Goal: Answer question/provide support: Share knowledge or assist other users

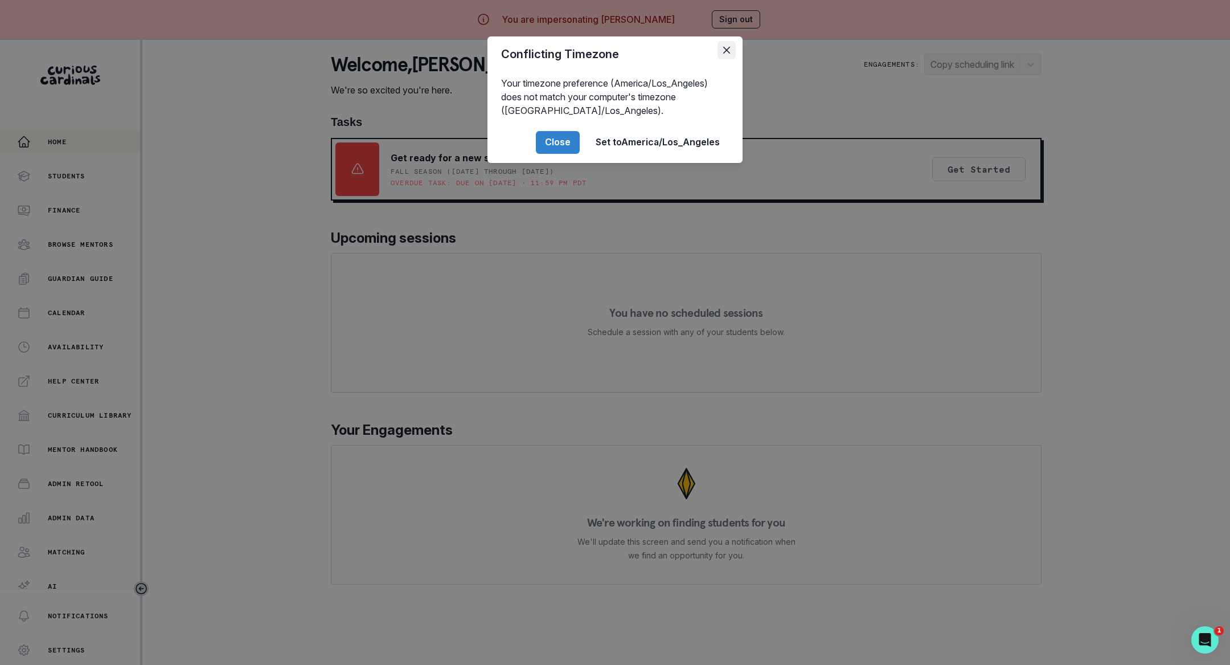
click at [725, 50] on icon "Close" at bounding box center [726, 50] width 7 height 7
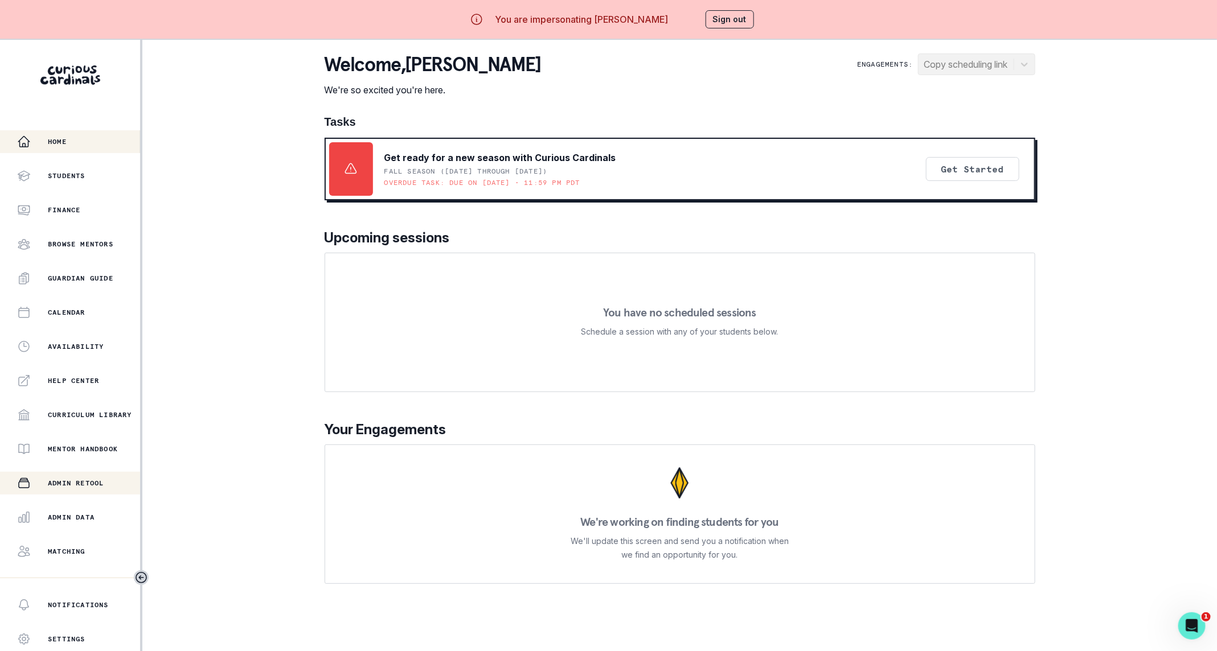
scroll to position [43, 0]
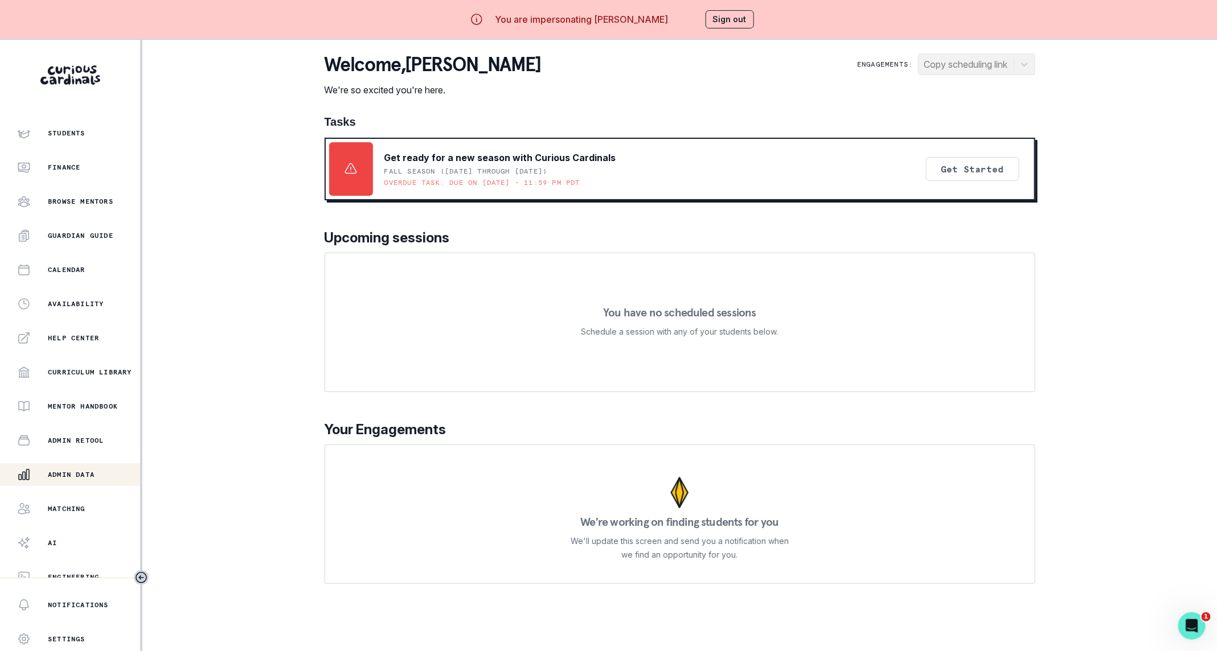
click at [63, 477] on p "Admin Data" at bounding box center [71, 474] width 47 height 9
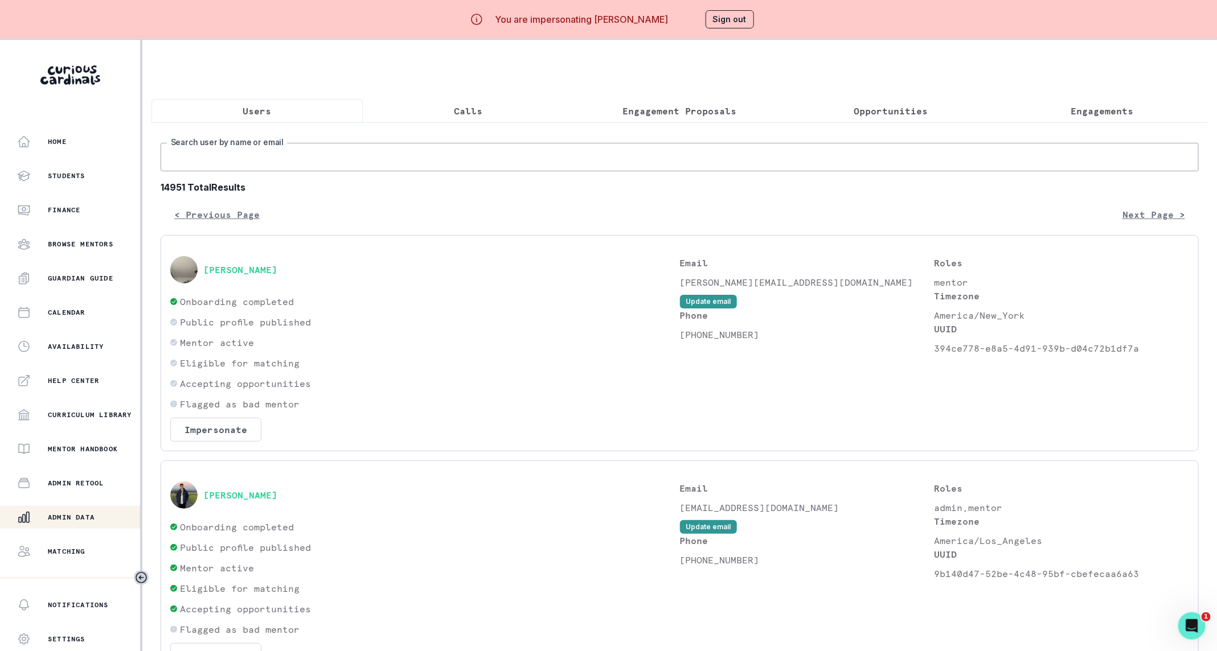
click at [441, 164] on input "Search user by name or email" at bounding box center [680, 157] width 1038 height 28
type input "violet"
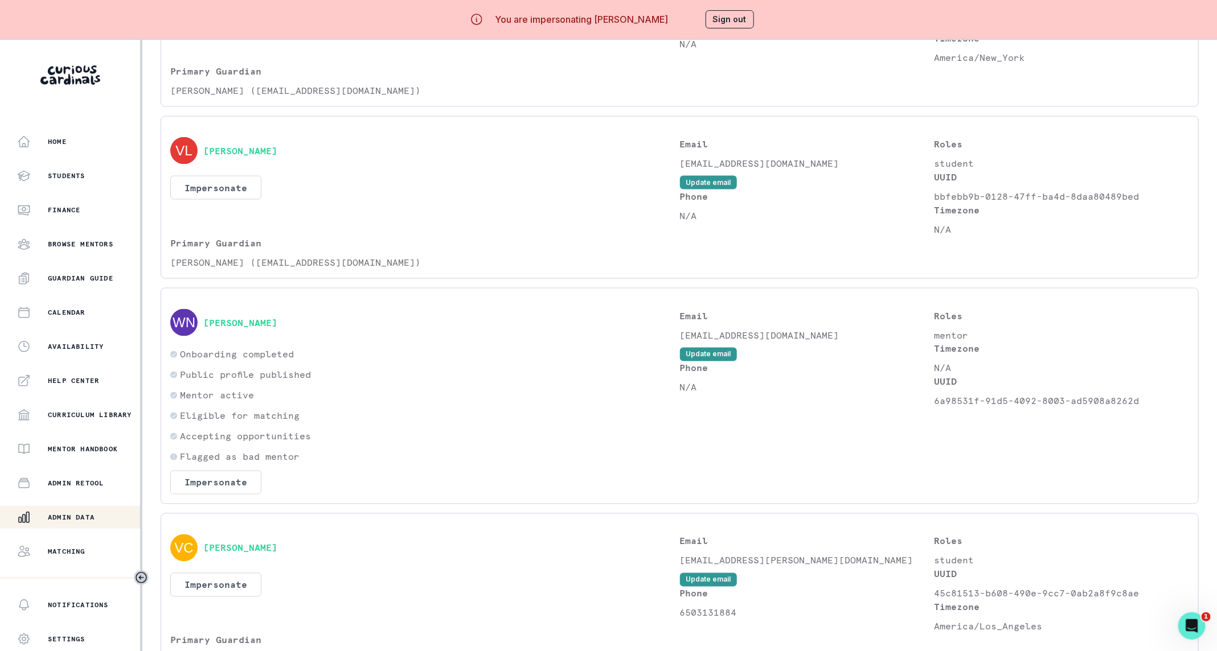
scroll to position [1174, 0]
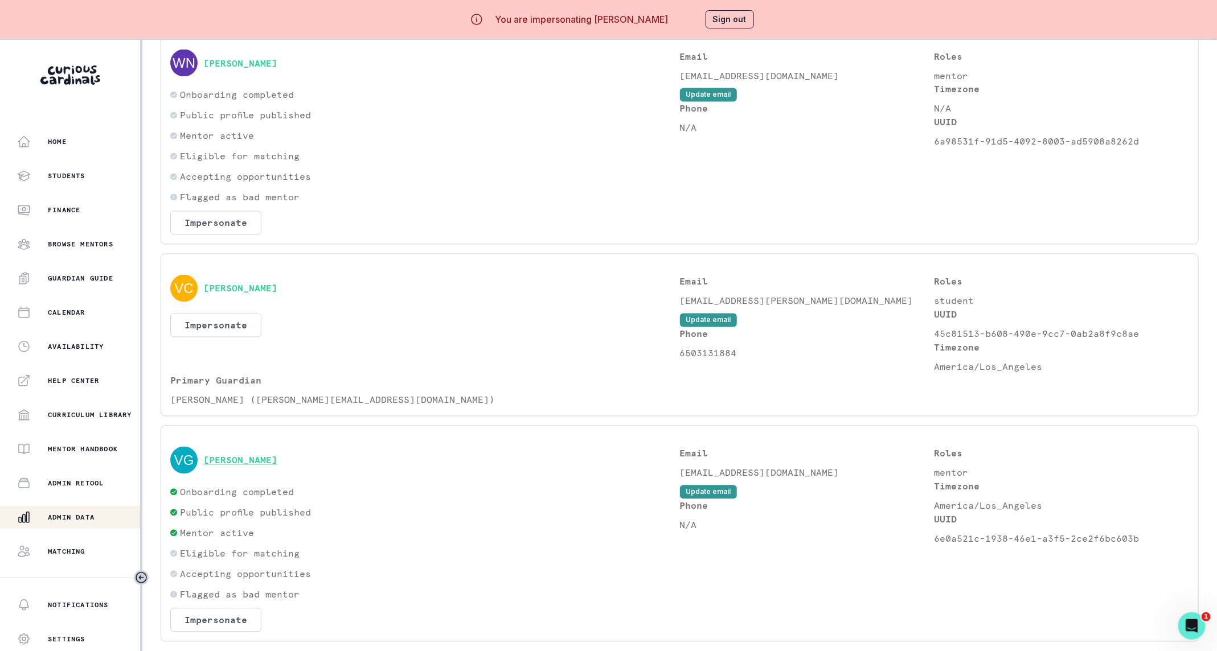
click at [253, 466] on button "[PERSON_NAME]" at bounding box center [240, 460] width 74 height 11
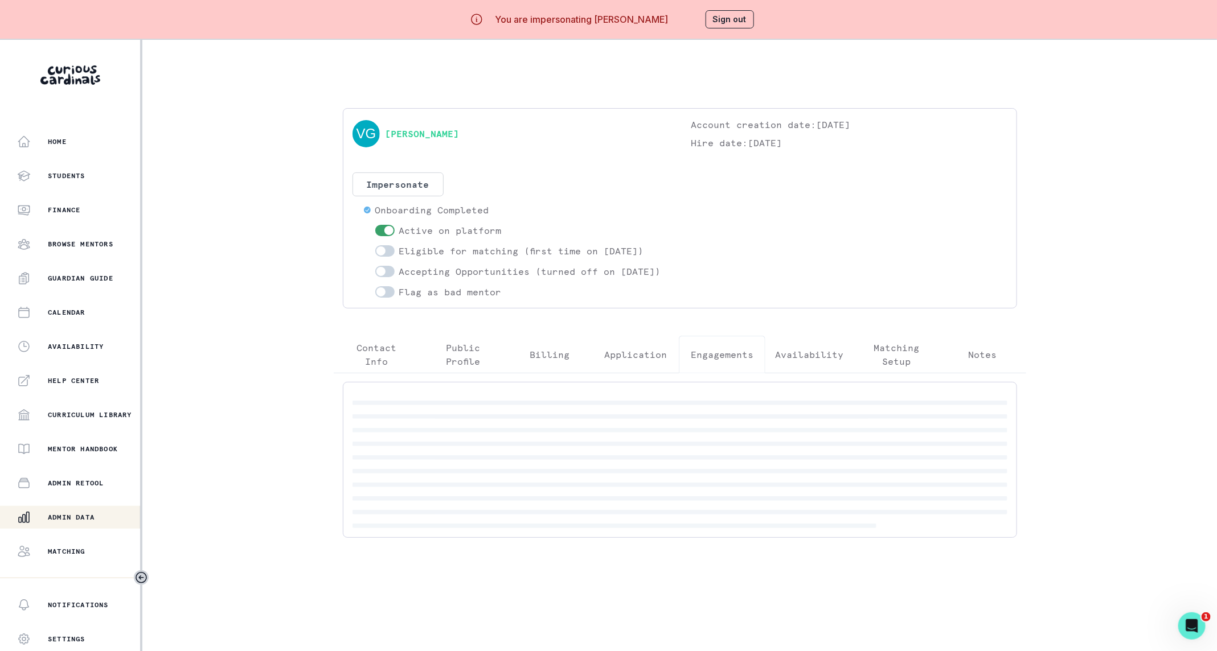
click at [745, 353] on button "Engagements" at bounding box center [722, 355] width 87 height 38
click at [807, 411] on p "ACTIVE" at bounding box center [830, 404] width 313 height 14
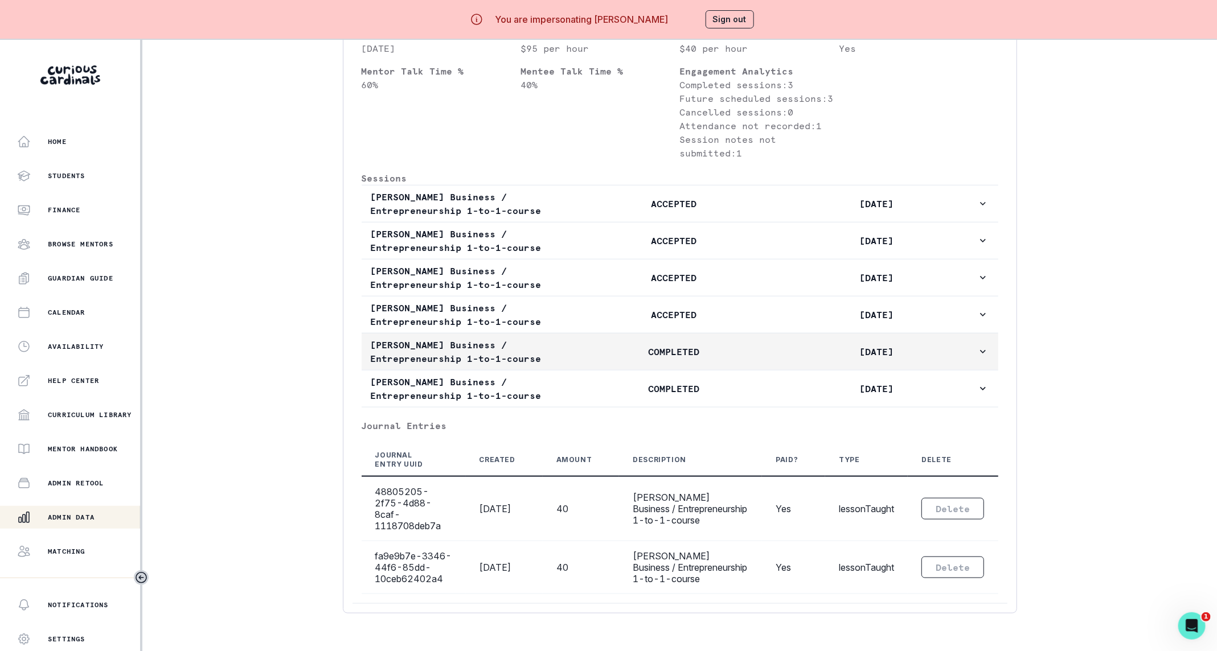
scroll to position [52, 0]
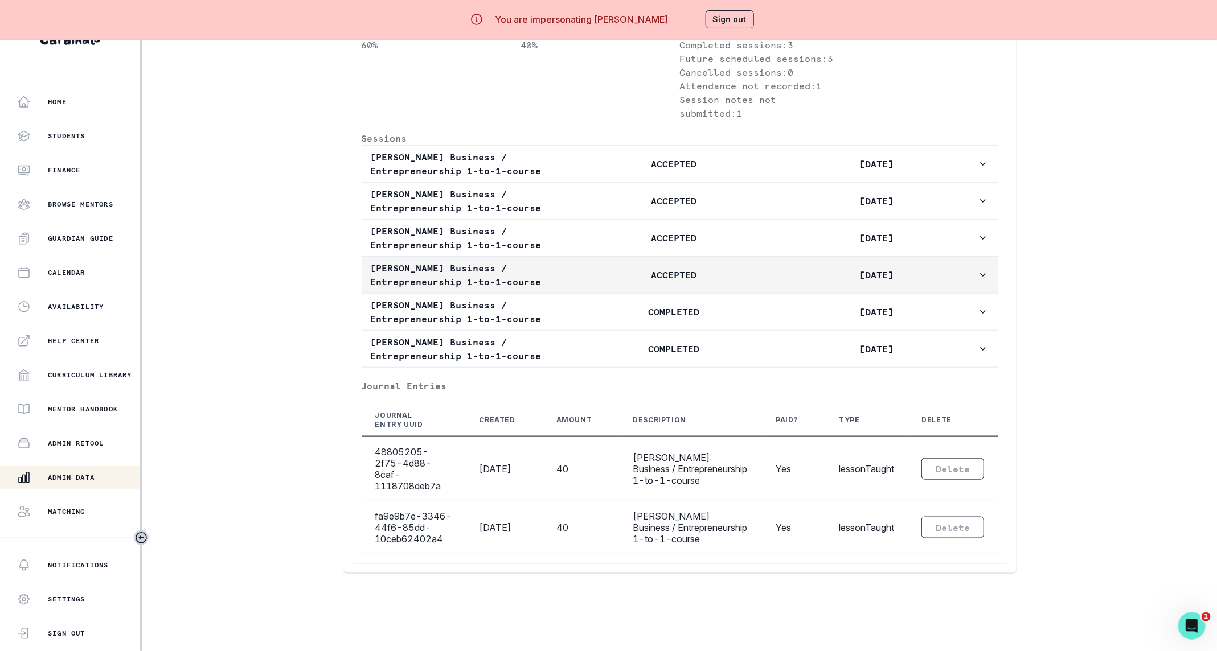
click at [934, 278] on button "[PERSON_NAME] Business / Entrepreneurship 1-to-1-course ACCEPTED [DATE]" at bounding box center [680, 275] width 637 height 36
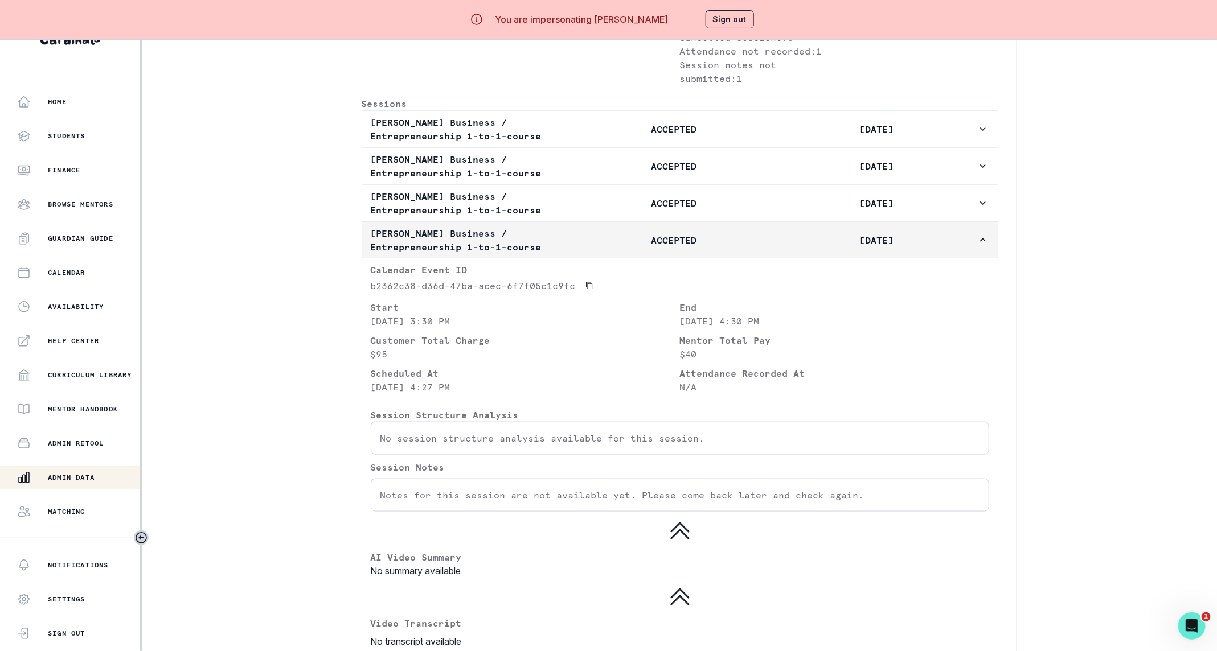
click at [952, 247] on p "[DATE]" at bounding box center [876, 240] width 202 height 14
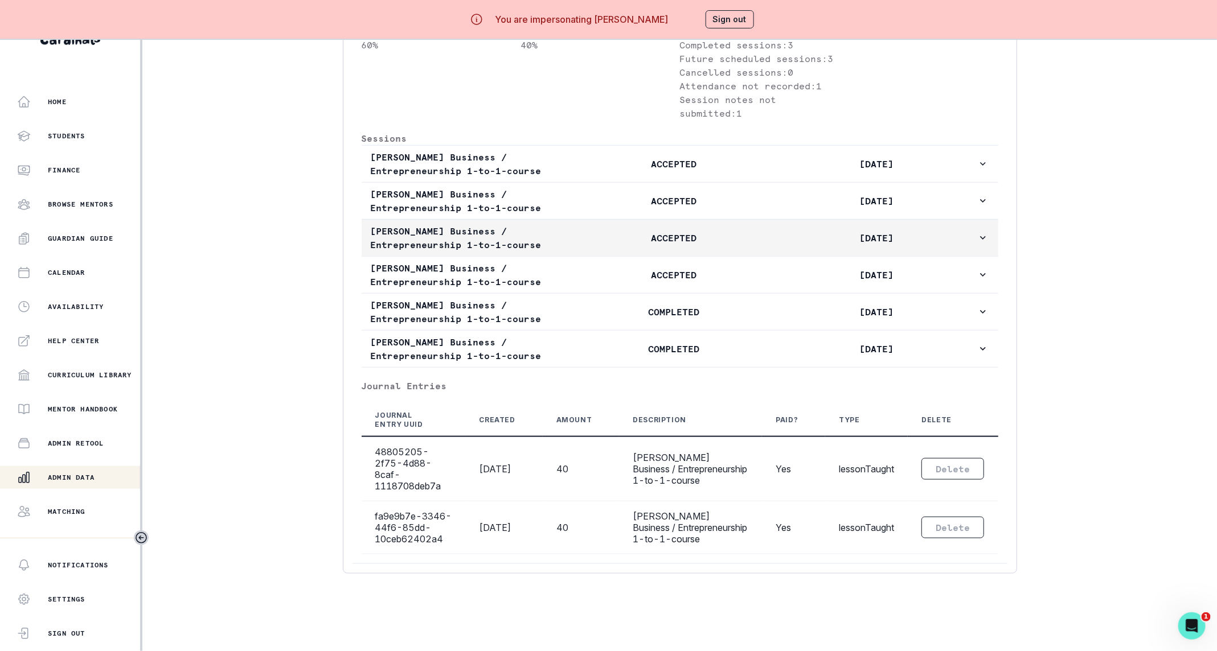
click at [949, 231] on p "[DATE]" at bounding box center [876, 238] width 202 height 14
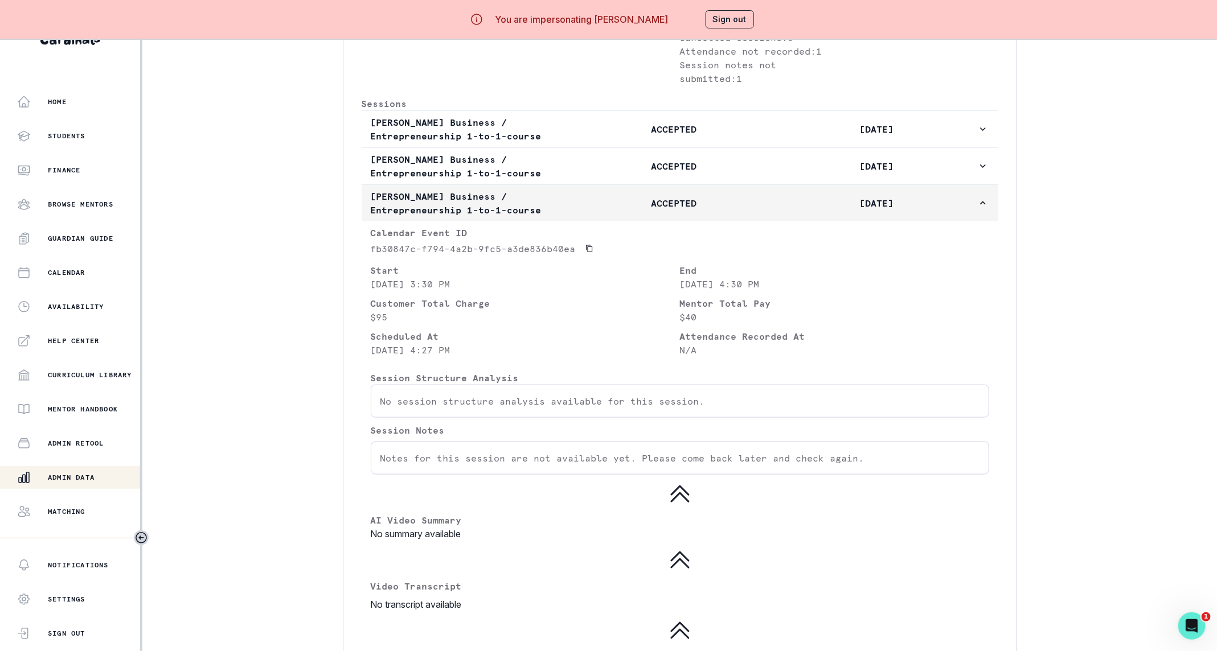
click at [873, 210] on p "[DATE]" at bounding box center [876, 203] width 202 height 14
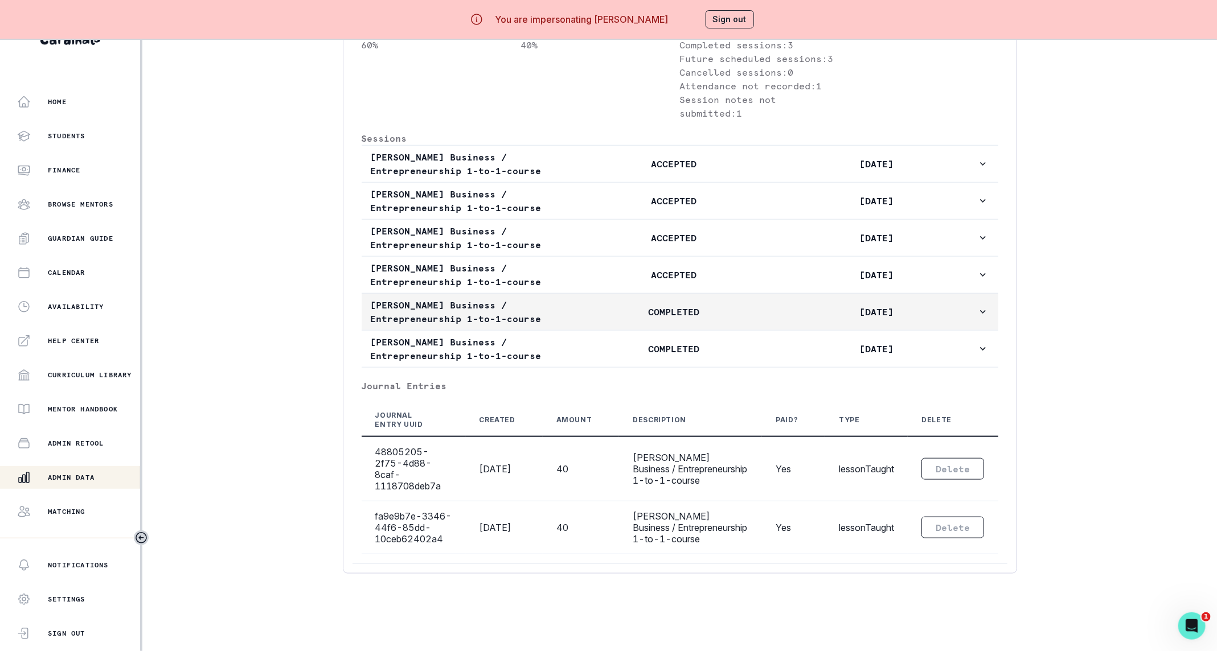
click at [919, 305] on p "[DATE]" at bounding box center [876, 312] width 202 height 14
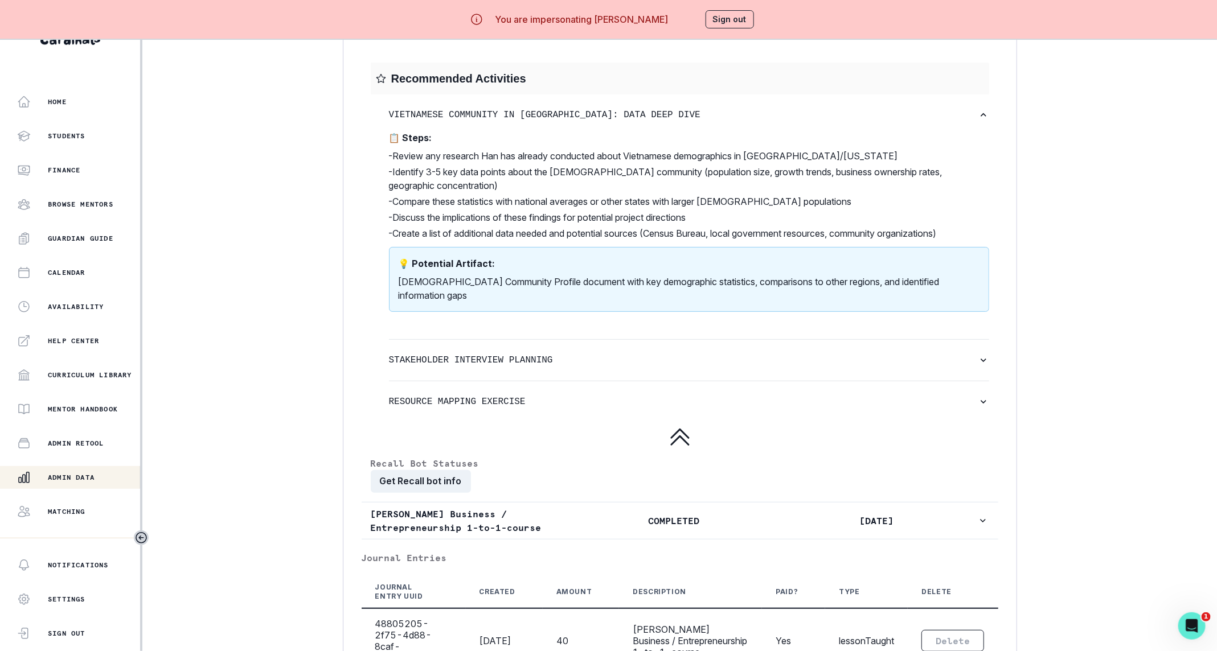
scroll to position [1927, 0]
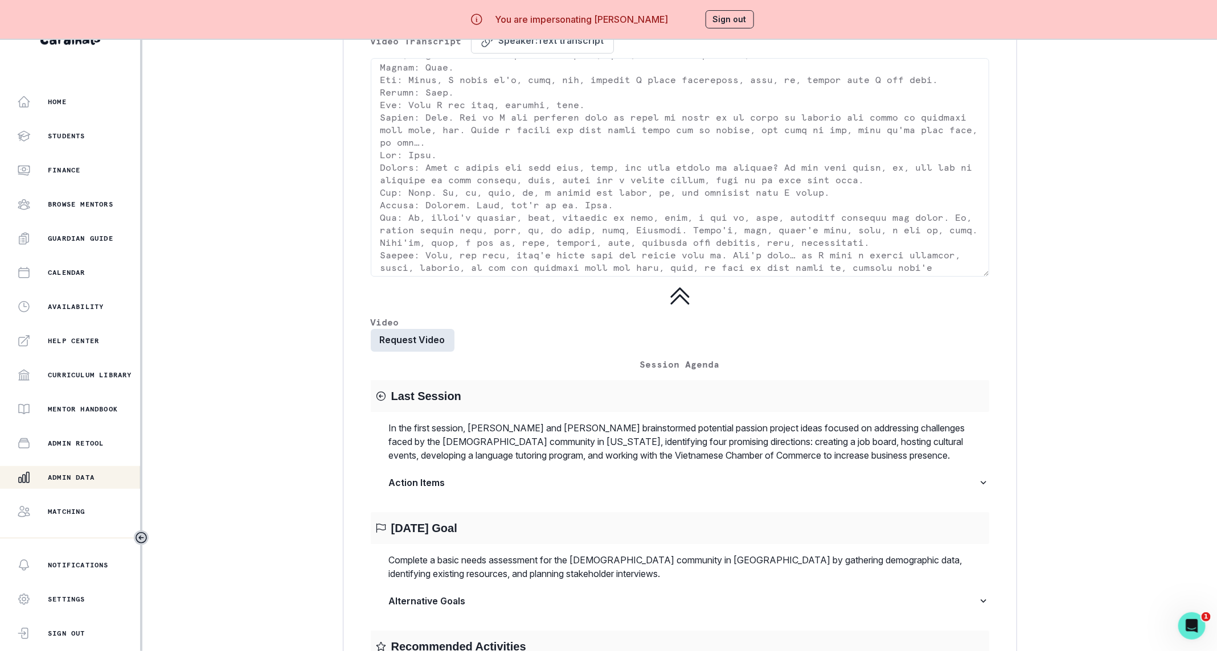
click at [441, 352] on button "Request Video" at bounding box center [413, 340] width 84 height 23
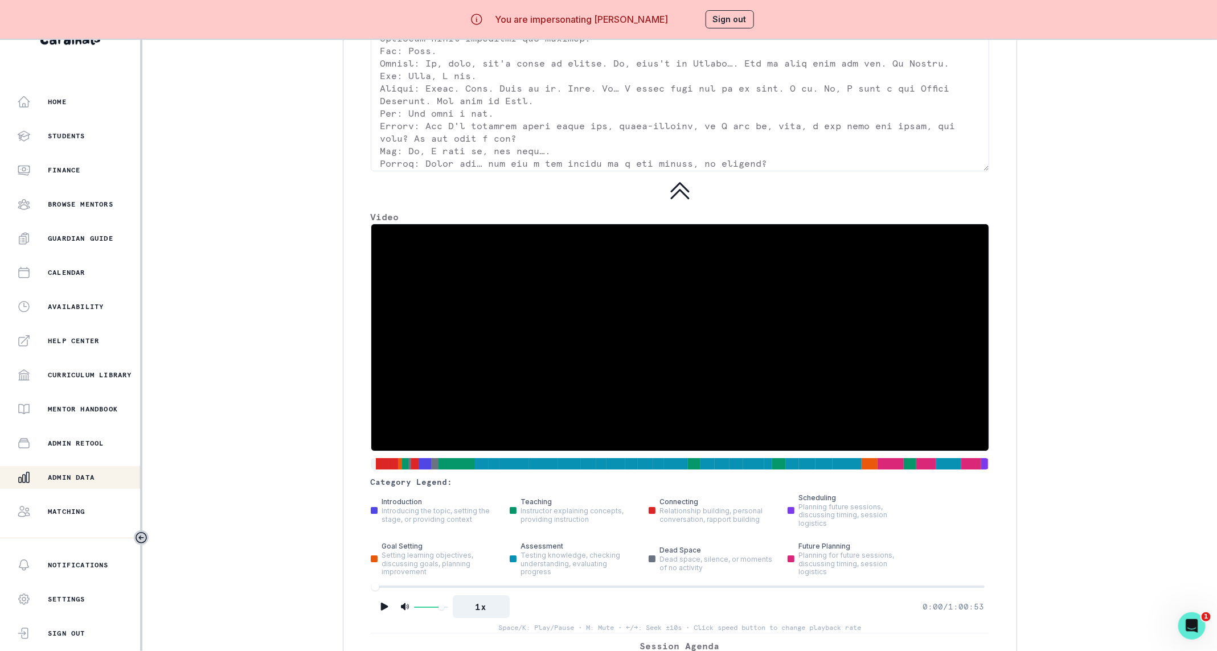
scroll to position [2037, 0]
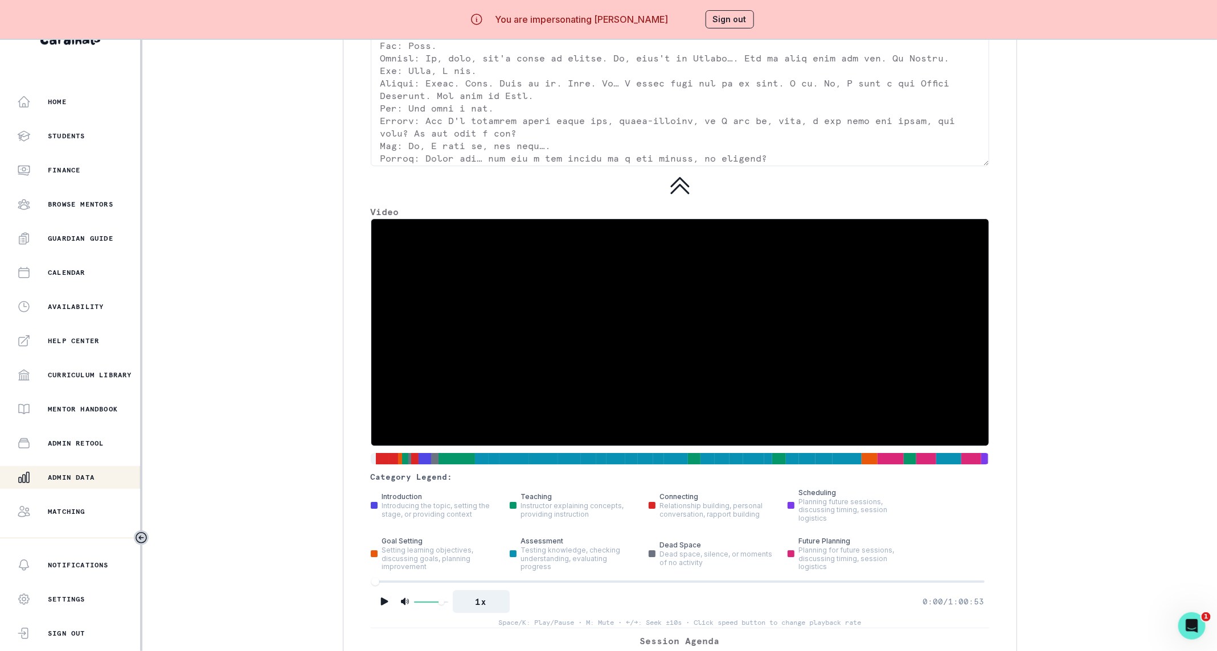
click at [817, 388] on video at bounding box center [679, 332] width 617 height 227
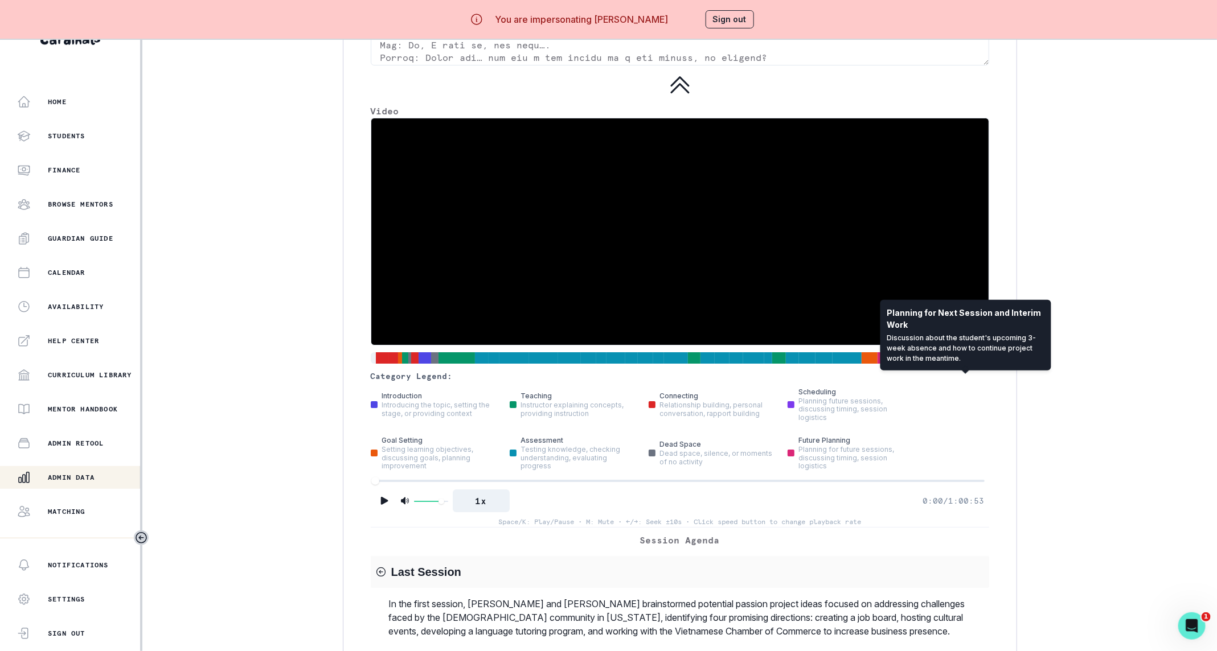
click at [961, 364] on div at bounding box center [970, 358] width 19 height 13
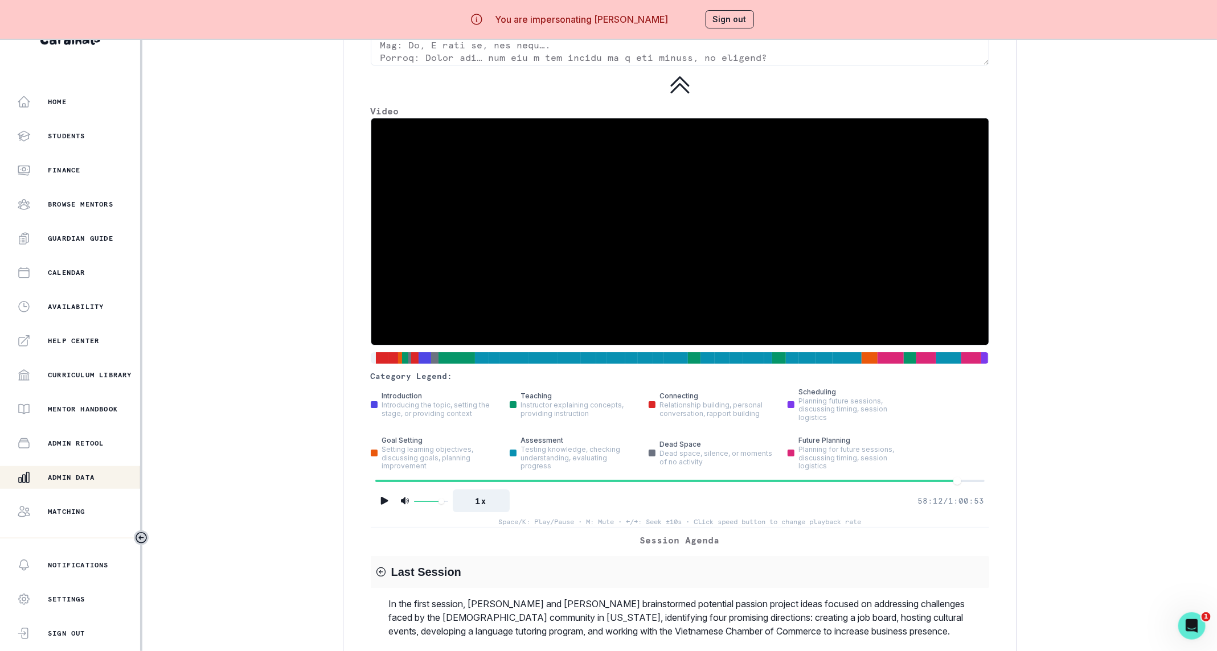
click at [794, 276] on video at bounding box center [679, 231] width 617 height 227
click at [389, 508] on button "Play" at bounding box center [384, 501] width 18 height 18
click at [489, 512] on button "1x" at bounding box center [481, 501] width 57 height 23
click at [496, 512] on button "1.2x" at bounding box center [481, 501] width 57 height 23
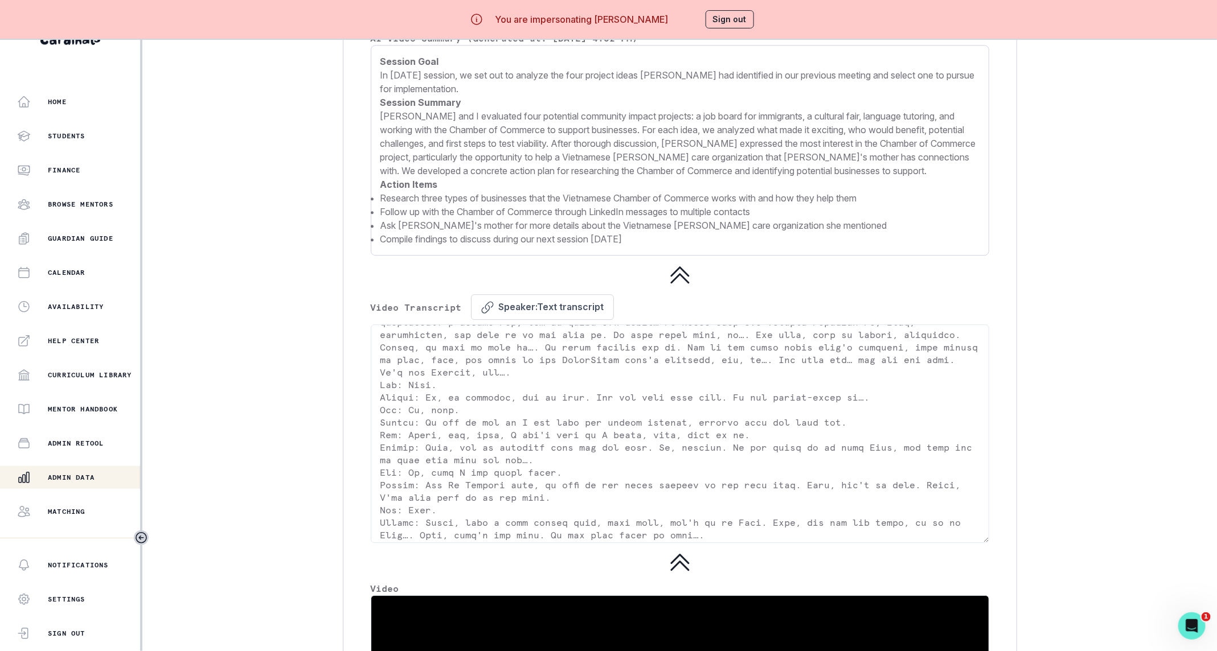
scroll to position [2029, 0]
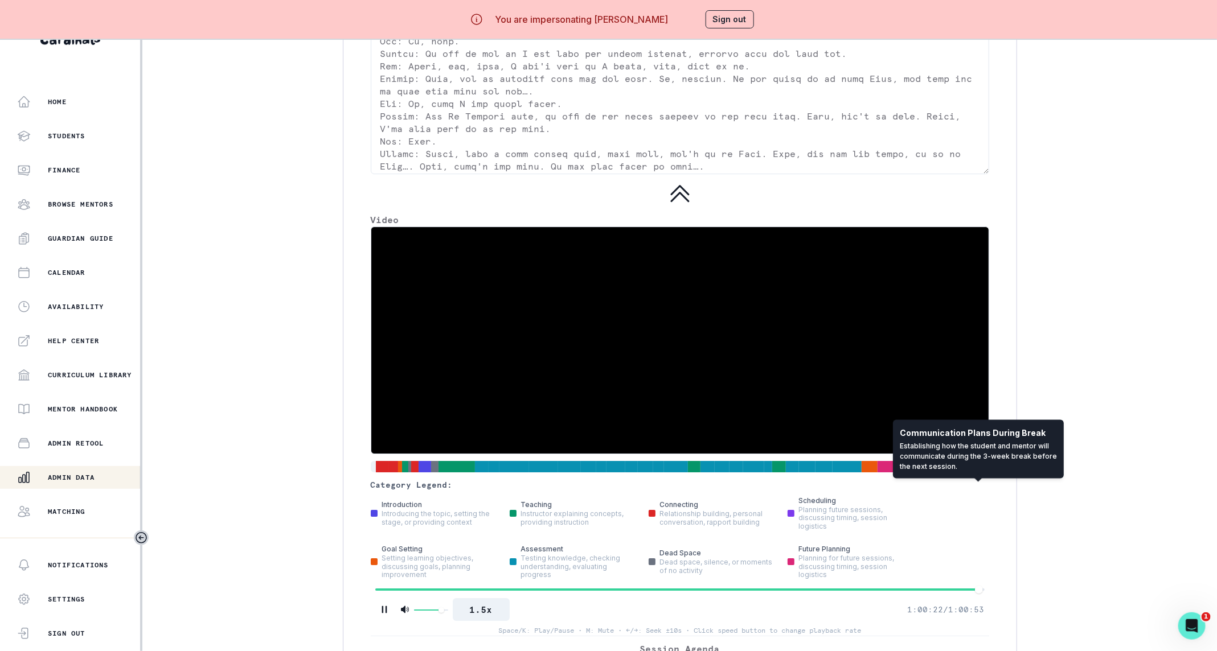
click at [981, 473] on div at bounding box center [984, 467] width 7 height 13
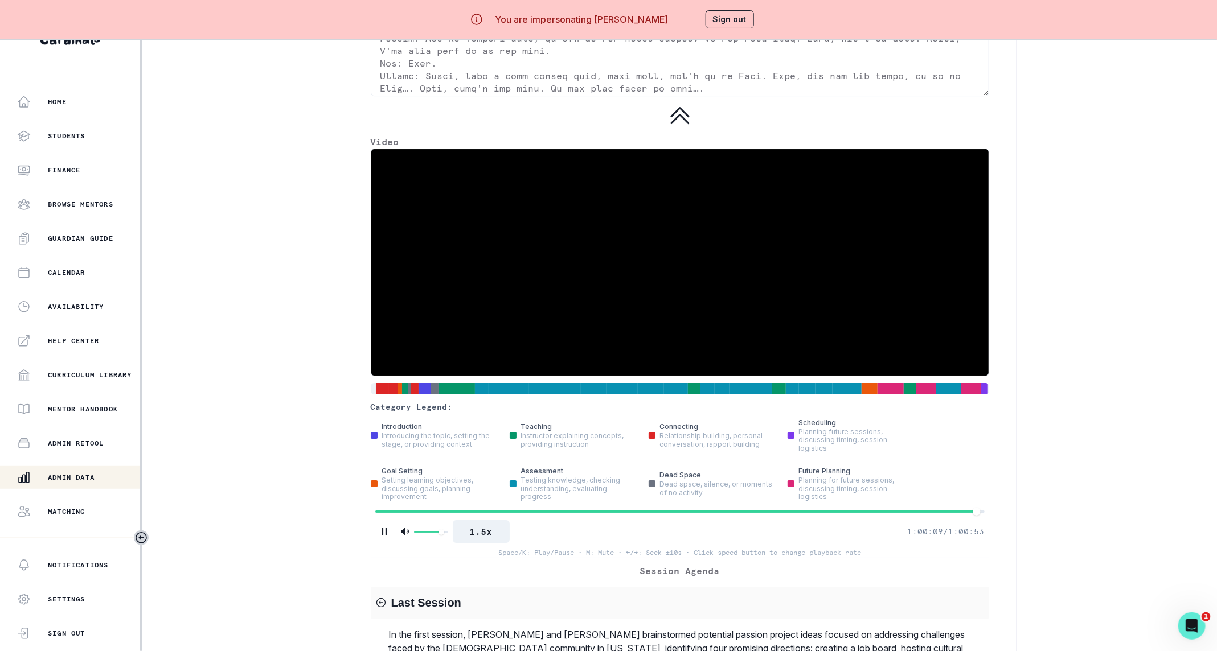
scroll to position [2113, 0]
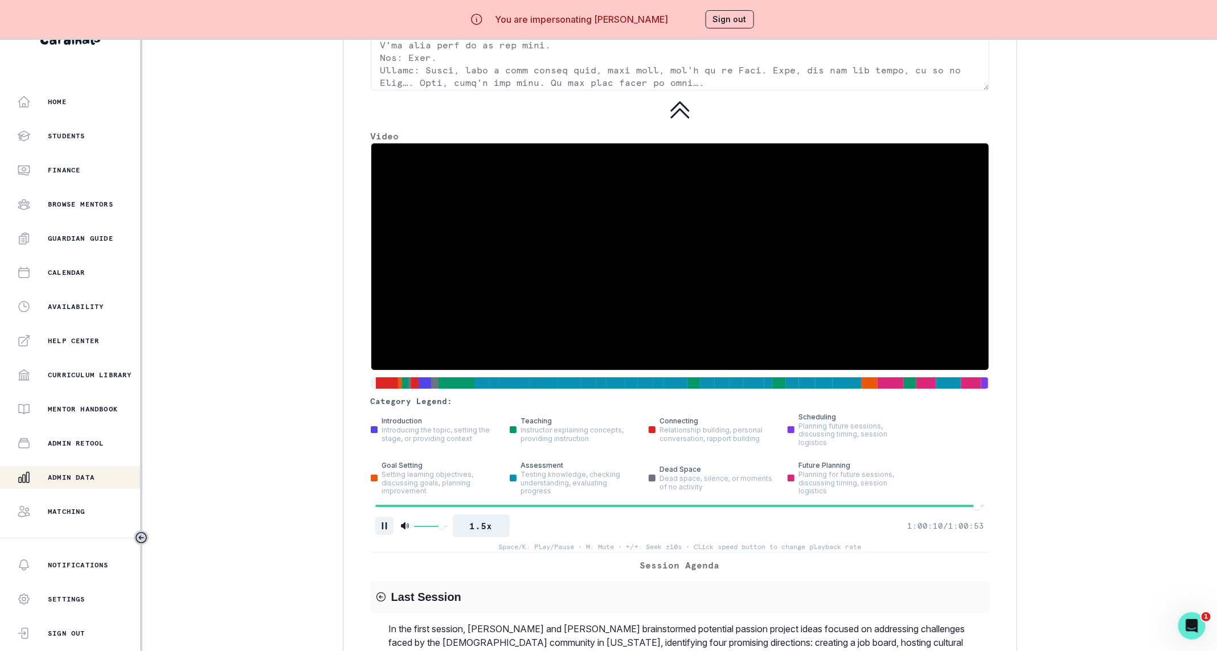
click at [390, 532] on icon "Pause" at bounding box center [384, 525] width 11 height 11
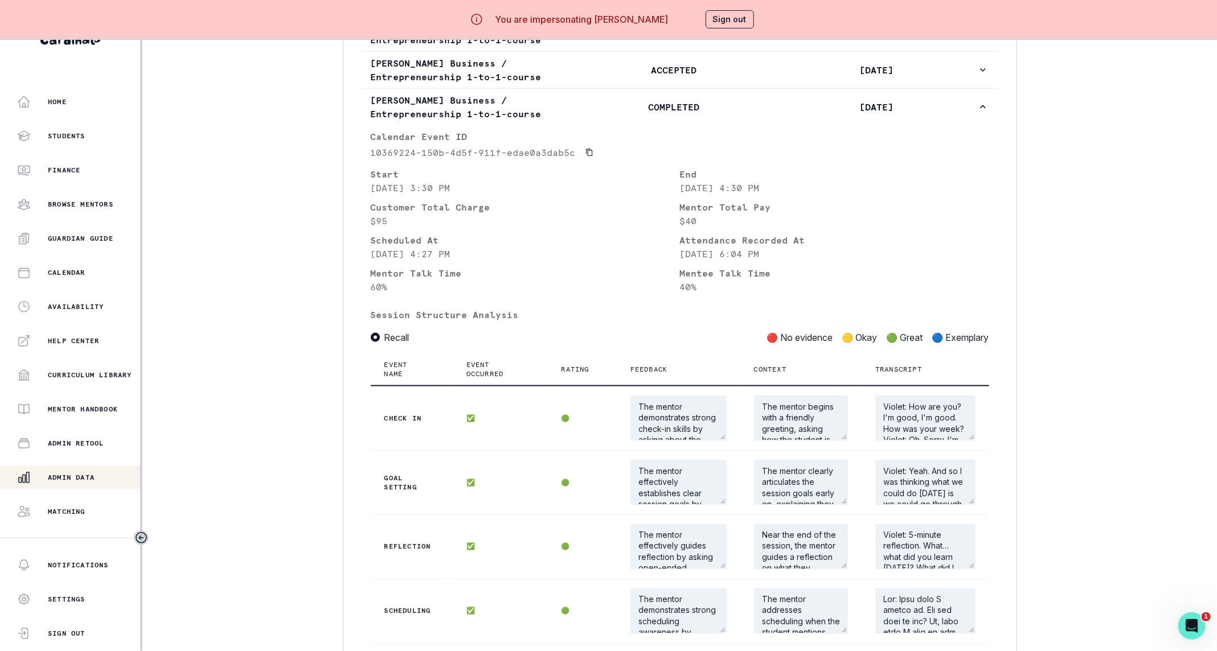
scroll to position [432, 0]
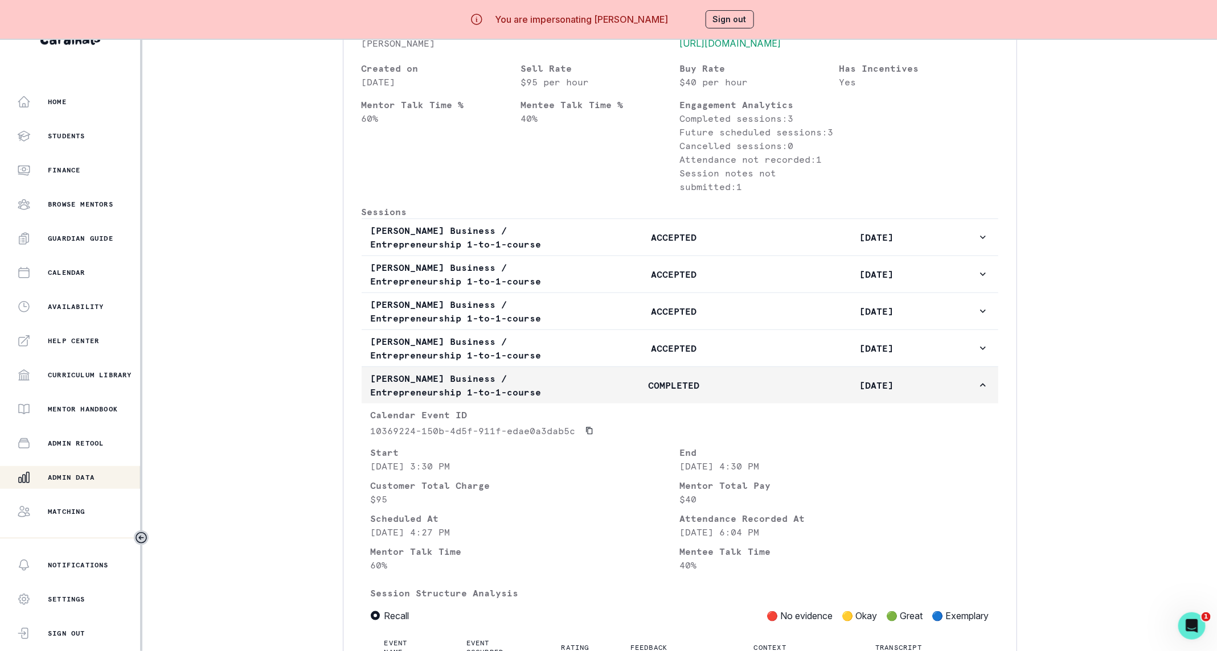
click at [970, 392] on p "[DATE]" at bounding box center [876, 386] width 202 height 14
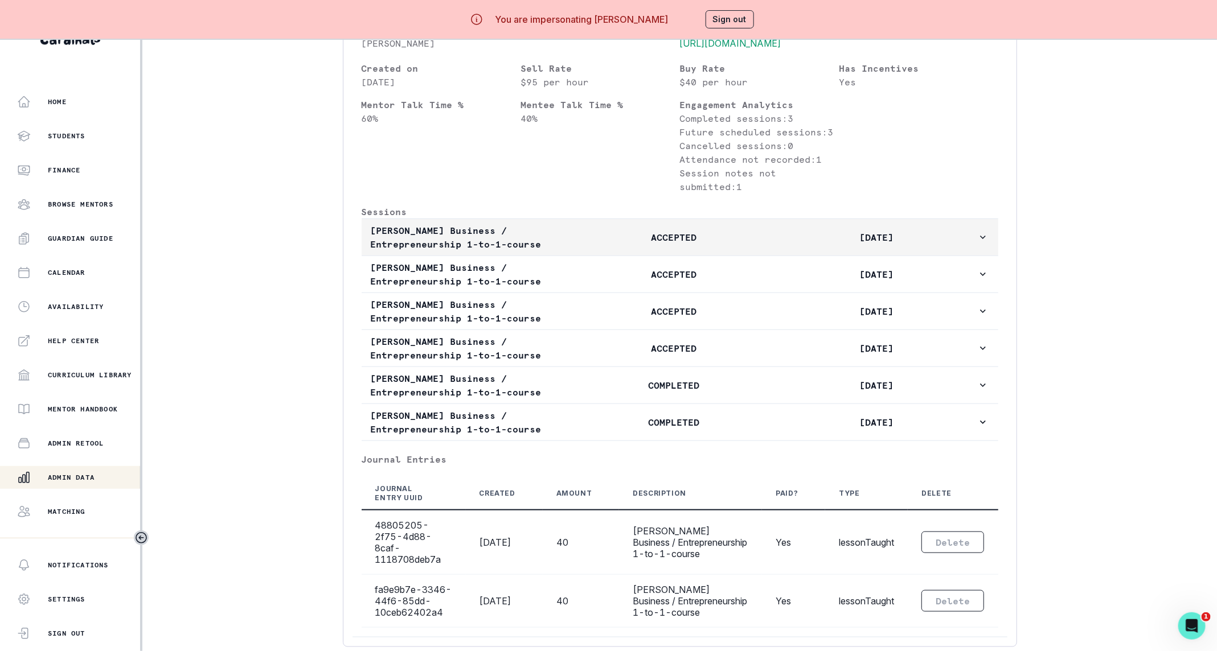
scroll to position [0, 0]
